Goal: Book appointment/travel/reservation

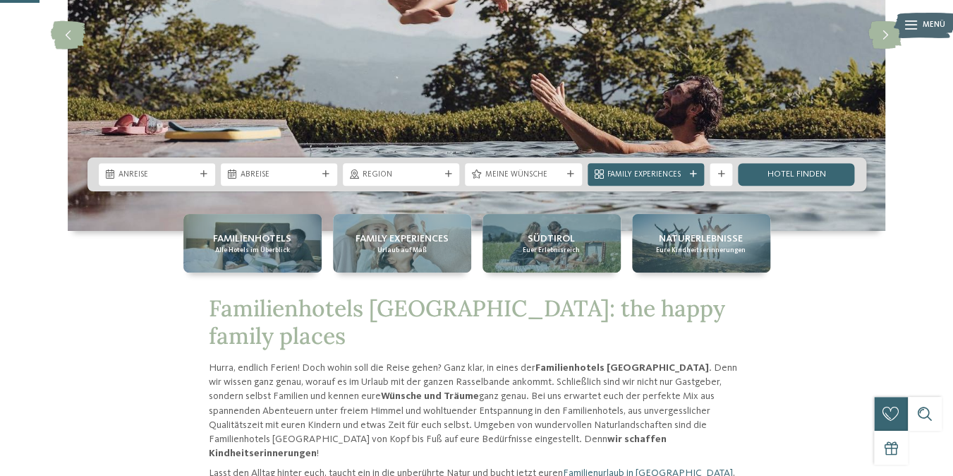
scroll to position [213, 0]
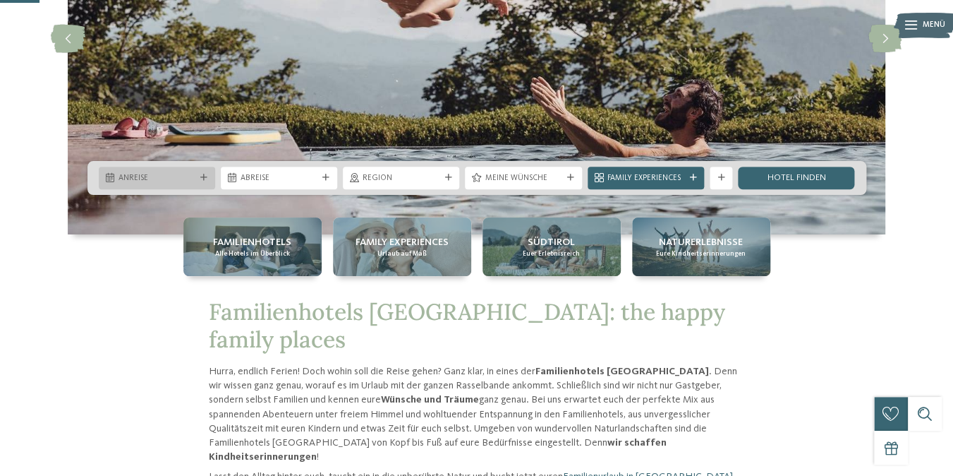
click at [150, 180] on span "Anreise" at bounding box center [157, 178] width 77 height 11
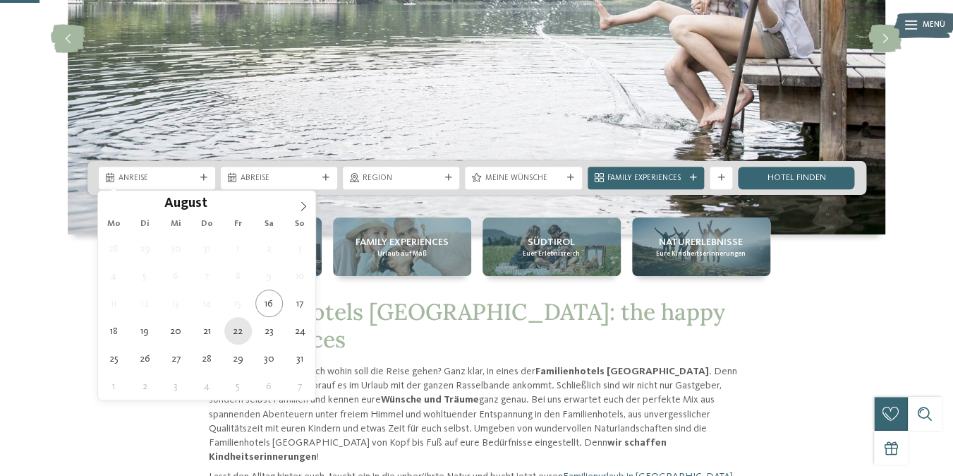
type div "22.08.2025"
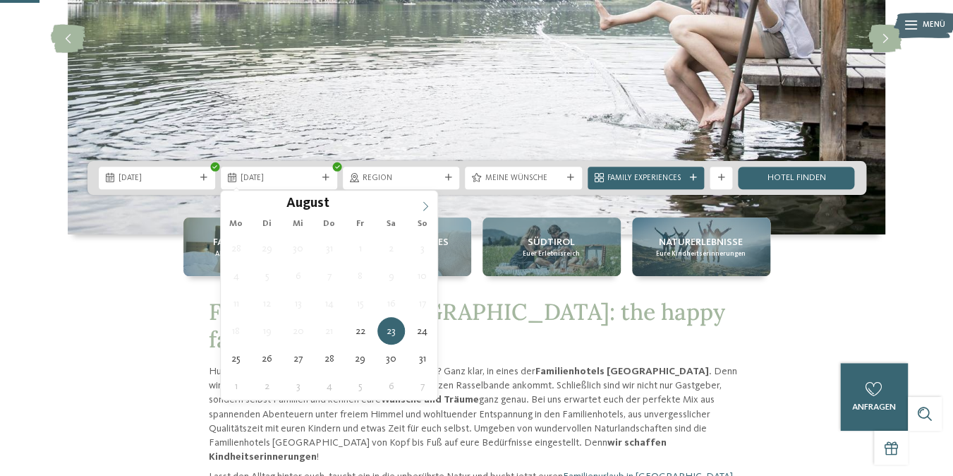
click at [426, 207] on icon at bounding box center [426, 206] width 10 height 10
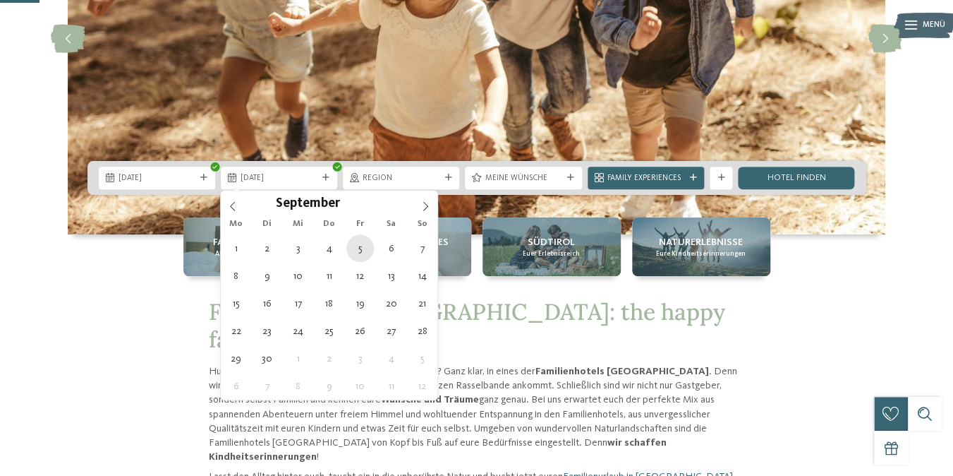
type div "05.09.2025"
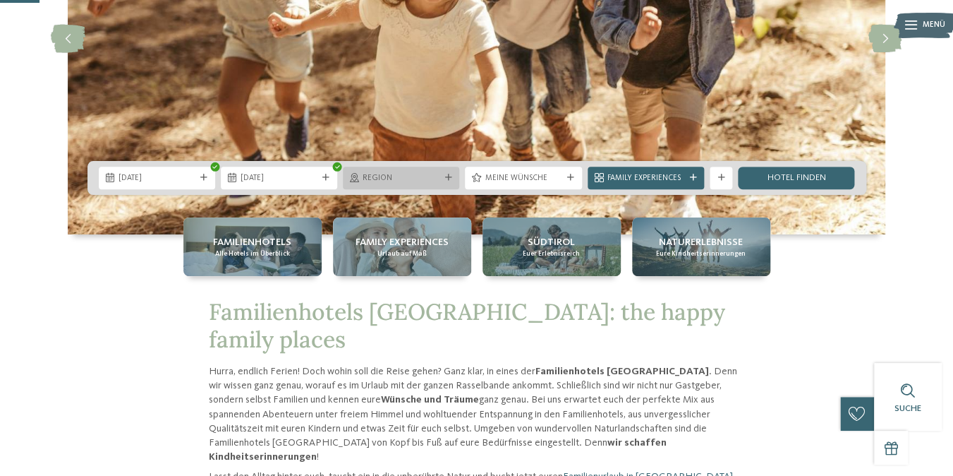
click at [423, 180] on span "Region" at bounding box center [401, 178] width 77 height 11
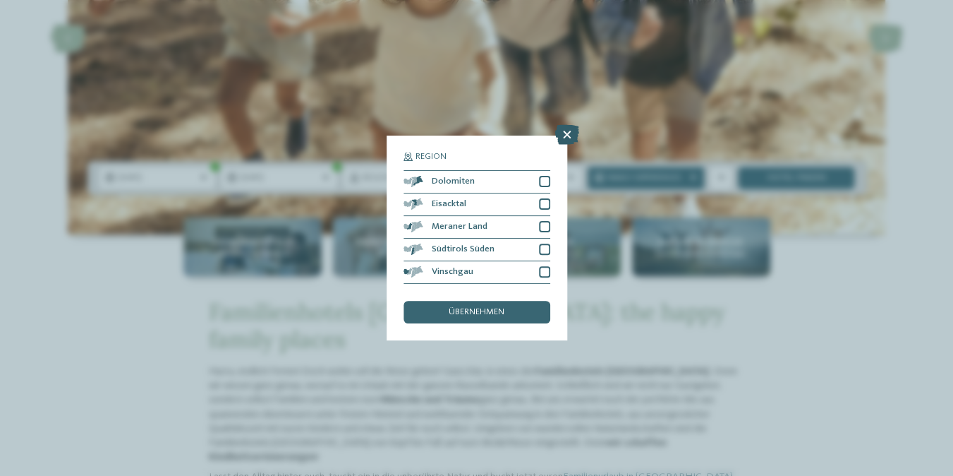
click at [565, 135] on icon at bounding box center [567, 135] width 24 height 20
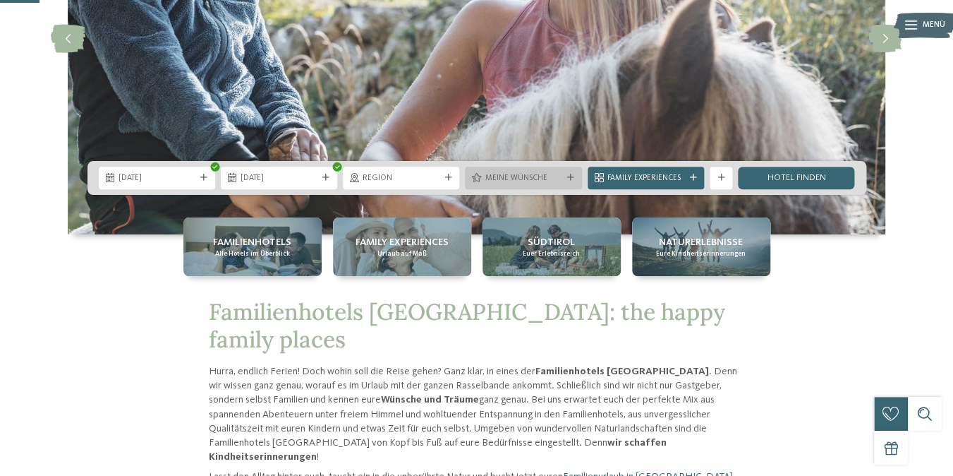
click at [529, 183] on span "Meine Wünsche" at bounding box center [523, 178] width 77 height 11
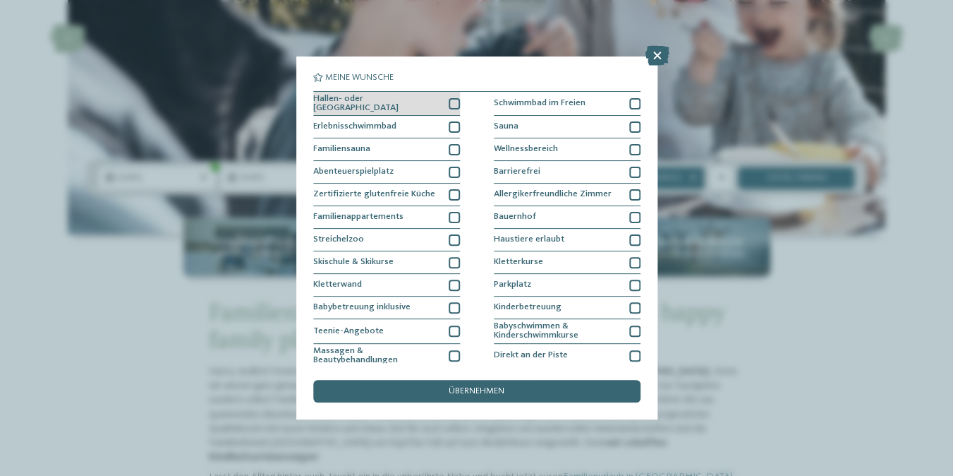
click at [455, 104] on div at bounding box center [454, 103] width 11 height 11
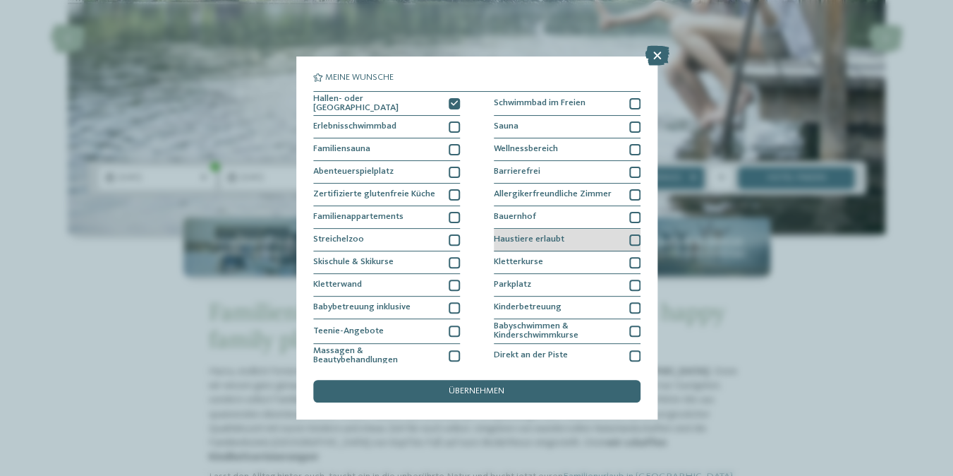
click at [638, 242] on div at bounding box center [634, 239] width 11 height 11
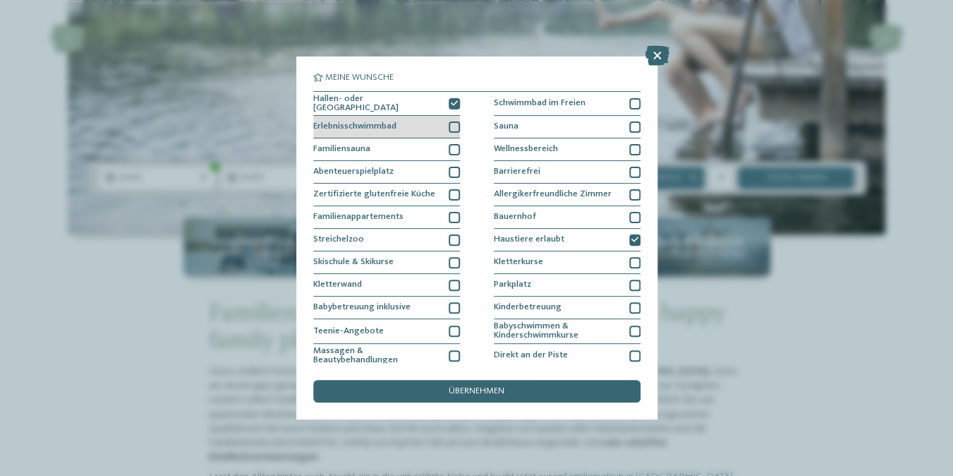
click at [459, 126] on div at bounding box center [454, 126] width 11 height 11
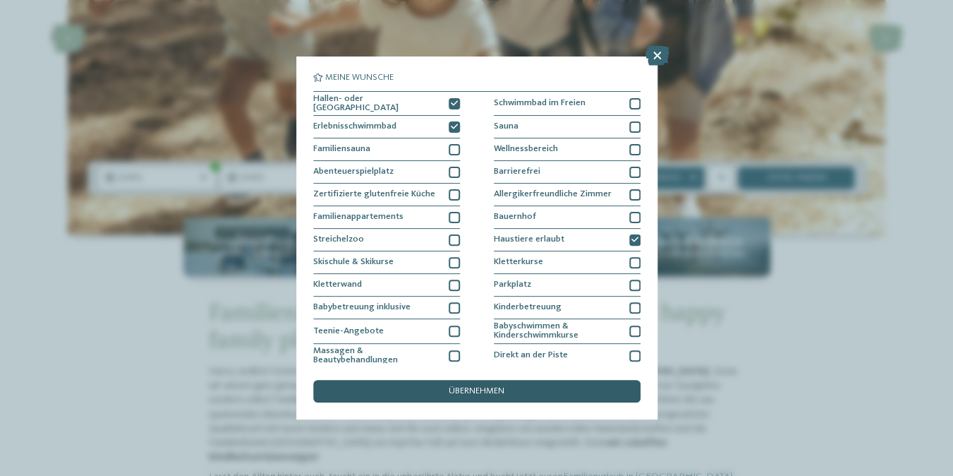
click at [460, 390] on span "übernehmen" at bounding box center [477, 391] width 56 height 9
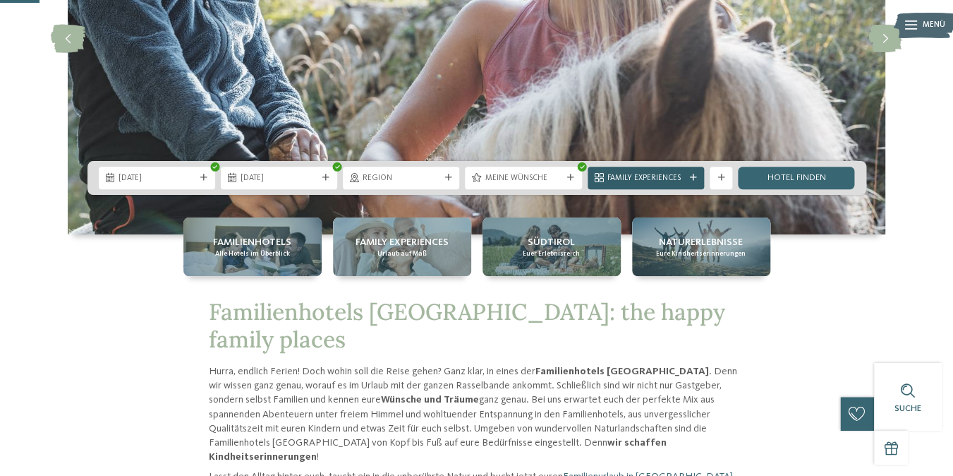
click at [674, 180] on span "Family Experiences" at bounding box center [646, 178] width 77 height 11
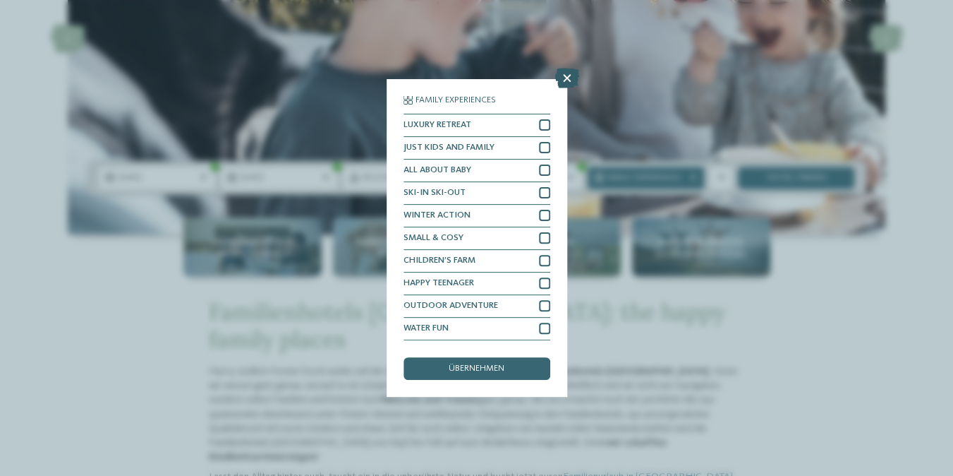
click at [566, 79] on icon at bounding box center [567, 78] width 24 height 20
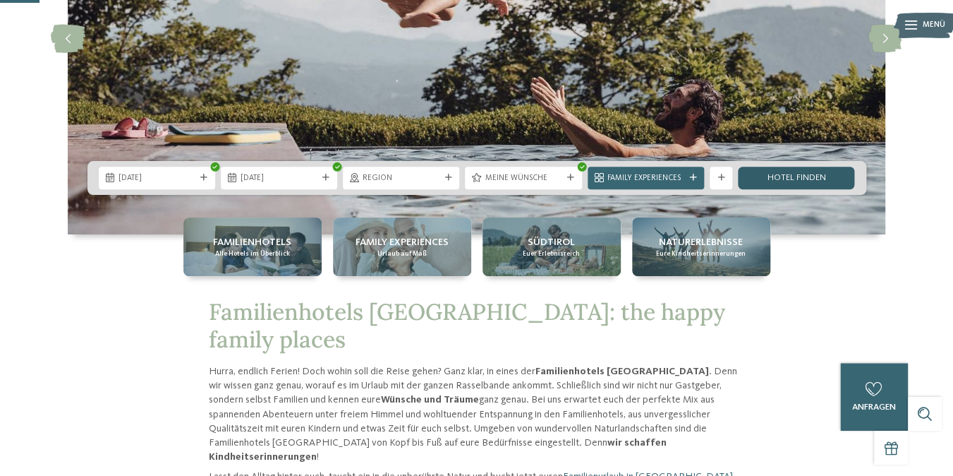
click at [815, 181] on link "Hotel finden" at bounding box center [796, 178] width 116 height 23
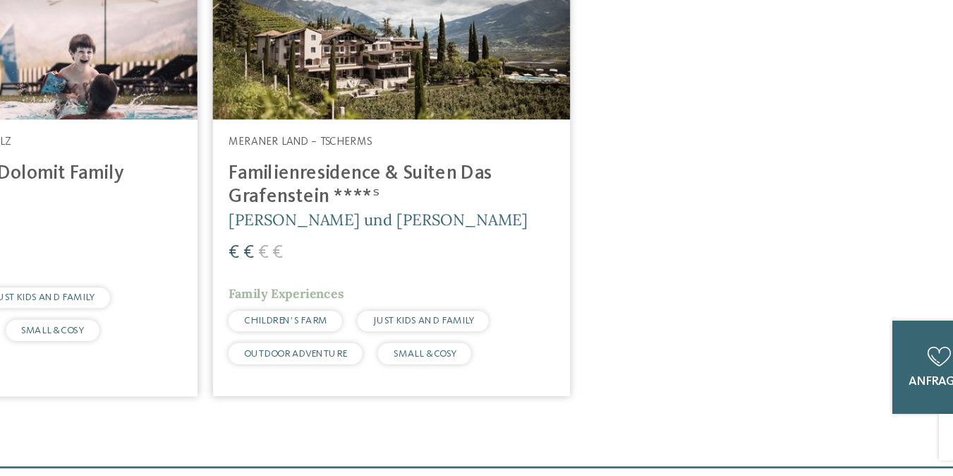
scroll to position [1052, 0]
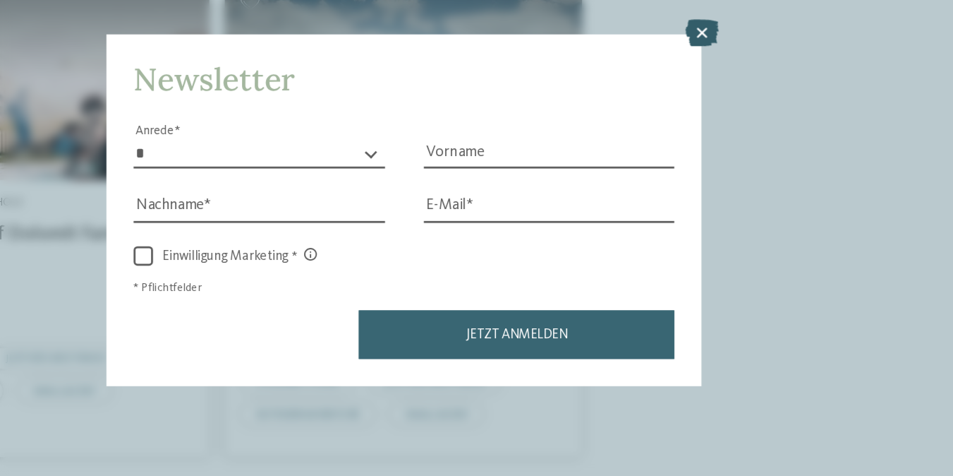
click at [693, 108] on icon at bounding box center [693, 109] width 24 height 20
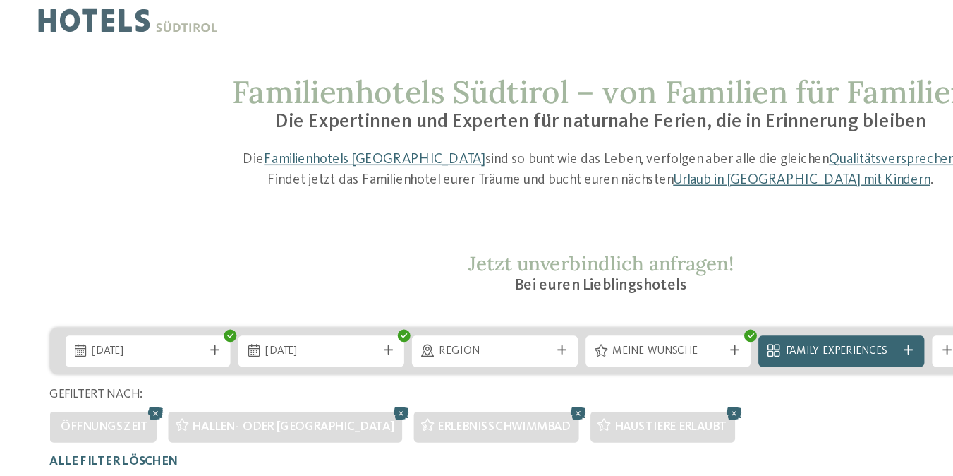
scroll to position [0, 0]
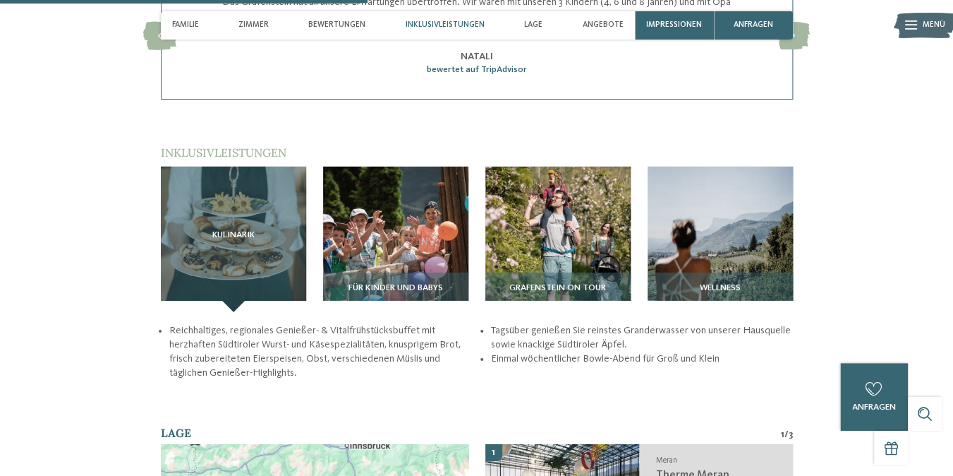
scroll to position [1490, 0]
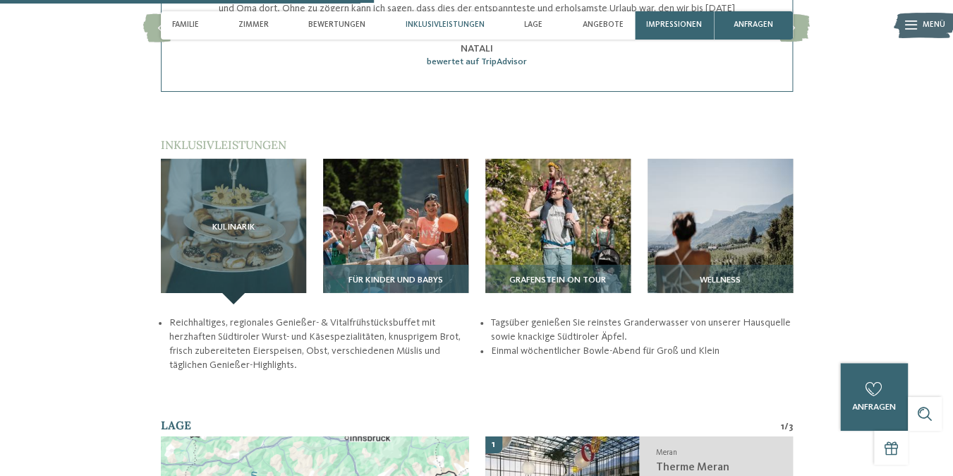
click at [387, 223] on img at bounding box center [395, 231] width 145 height 145
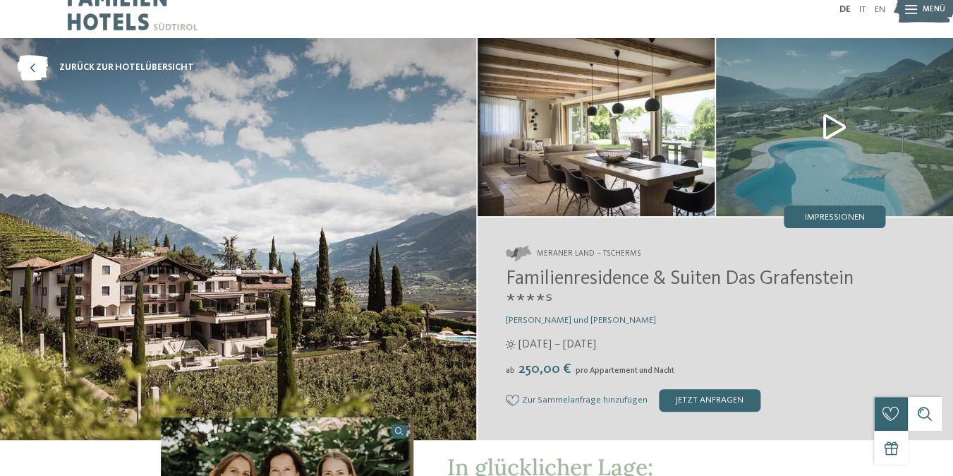
scroll to position [0, 0]
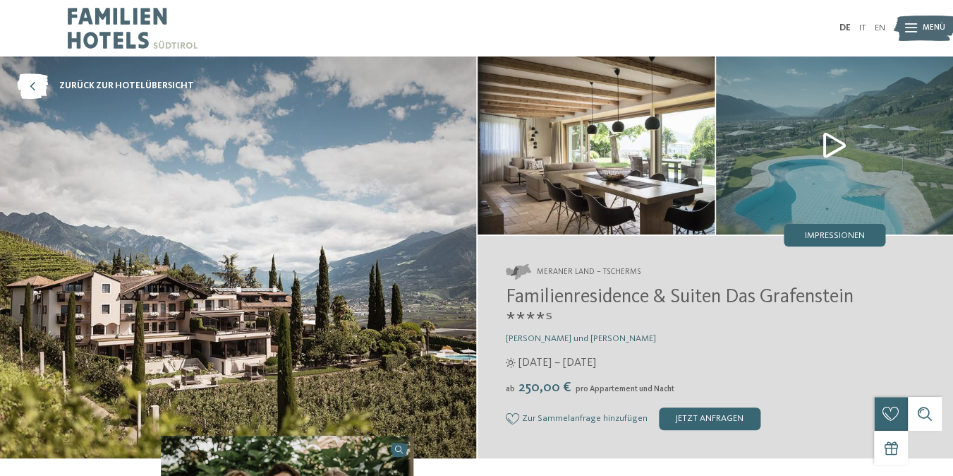
click at [641, 174] on img at bounding box center [596, 145] width 237 height 178
click at [833, 151] on img at bounding box center [834, 145] width 237 height 178
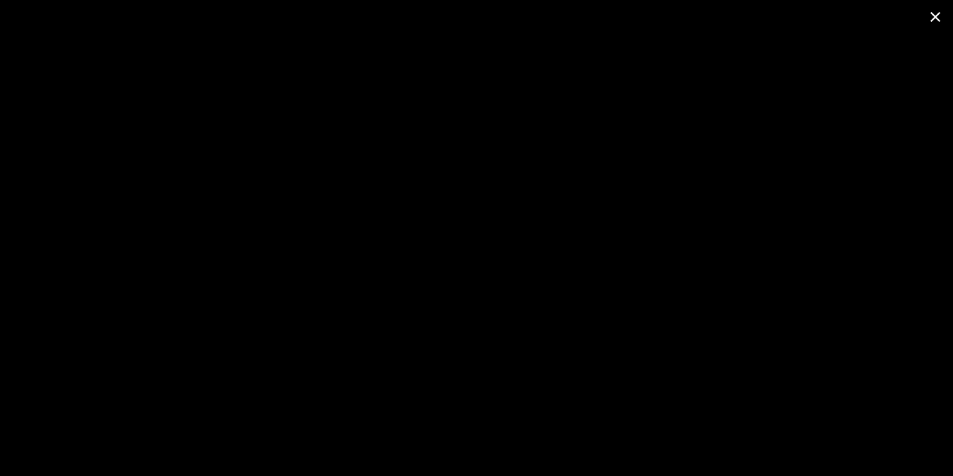
click at [941, 21] on span at bounding box center [935, 16] width 35 height 33
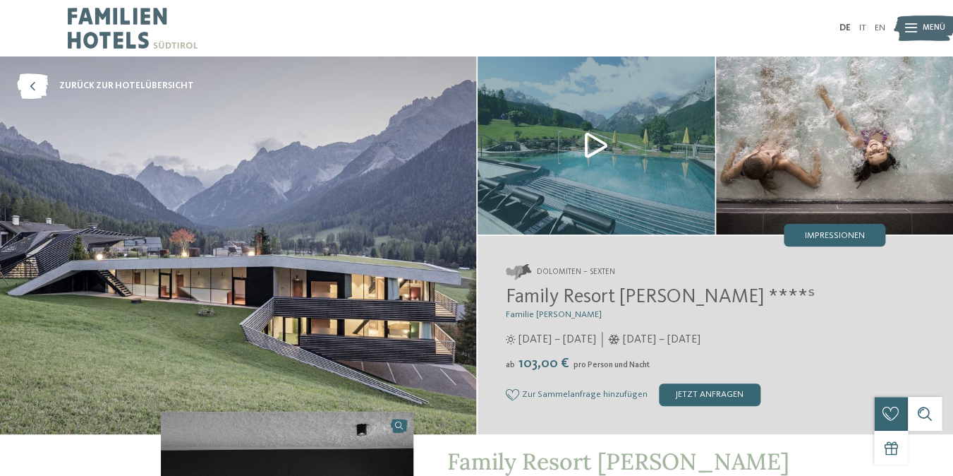
click at [593, 146] on img at bounding box center [596, 145] width 237 height 178
